Goal: Task Accomplishment & Management: Use online tool/utility

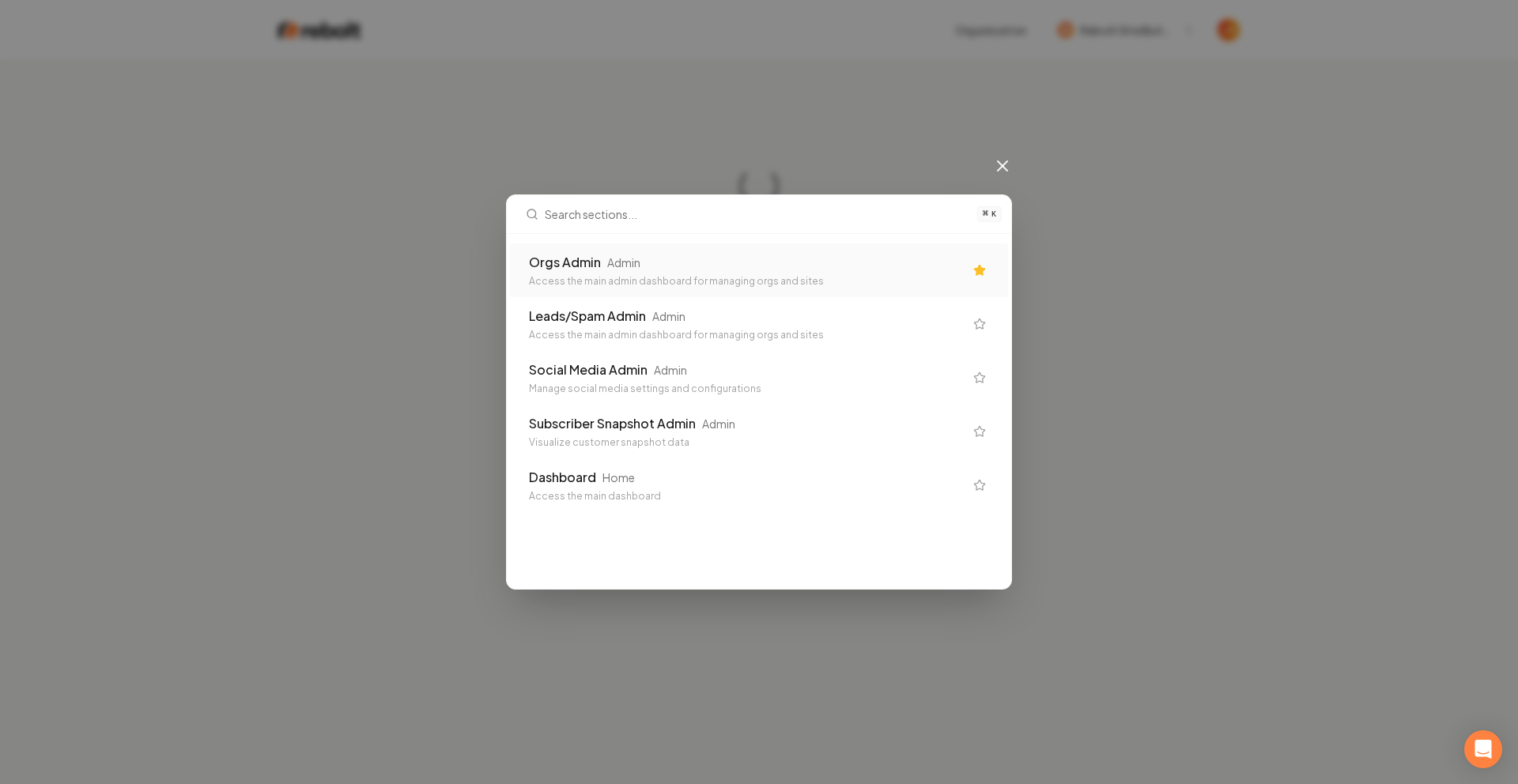
drag, startPoint x: 0, startPoint y: 0, endPoint x: 644, endPoint y: 241, distance: 687.6
click at [644, 241] on div "Orgs Admin Admin Access the main admin dashboard for managing orgs and sites Le…" at bounding box center [759, 377] width 504 height 276
click at [644, 253] on div "Orgs Admin Admin" at bounding box center [746, 262] width 435 height 19
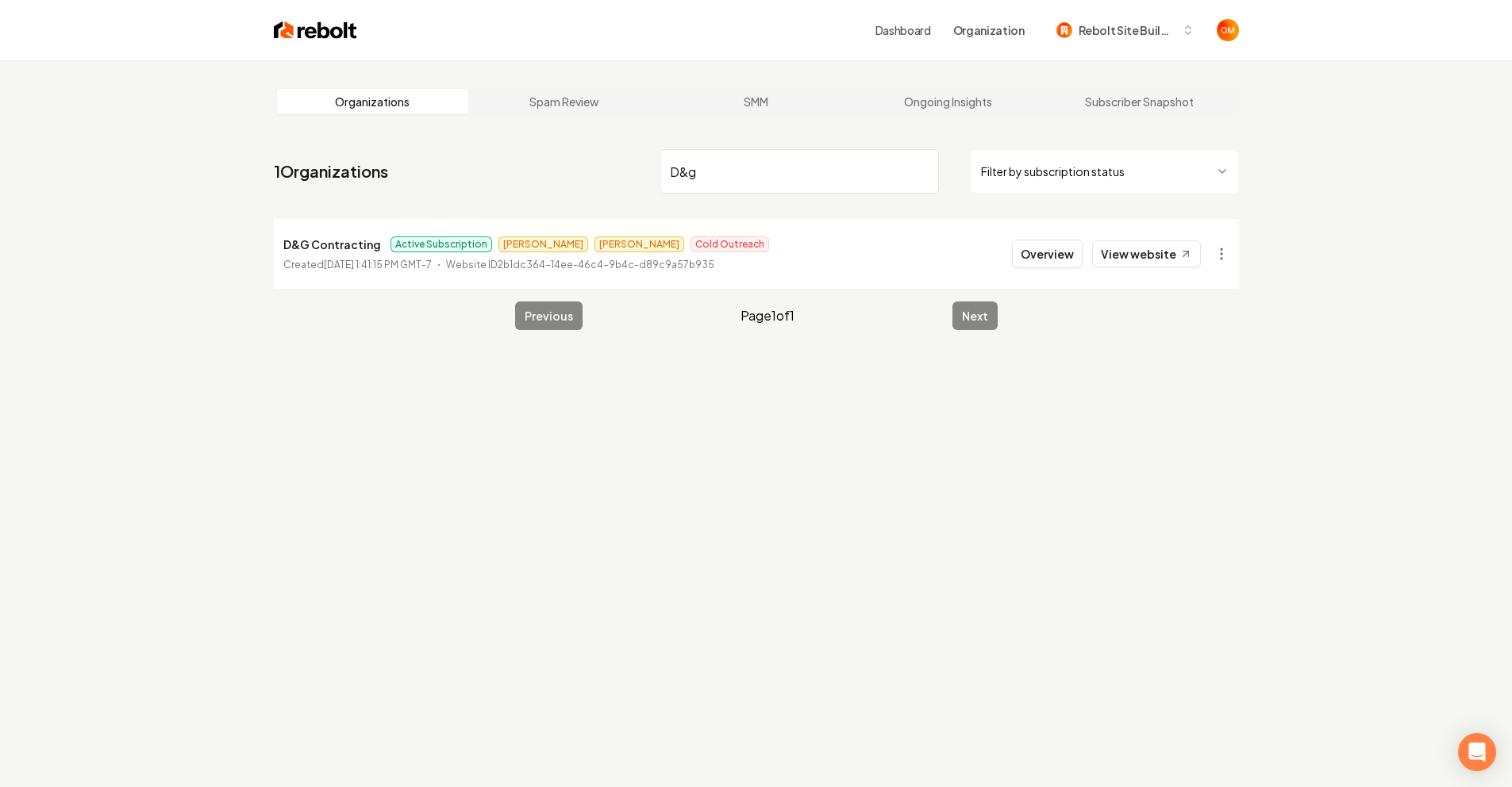
type input "D&g"
click at [1171, 253] on link "View website" at bounding box center [1146, 253] width 109 height 27
